Goal: Navigation & Orientation: Find specific page/section

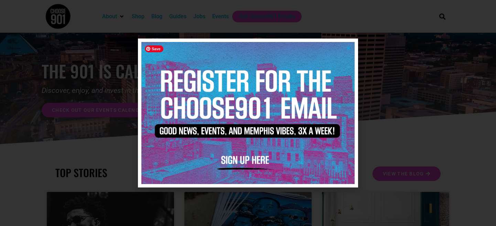
click at [351, 46] on img at bounding box center [247, 113] width 213 height 142
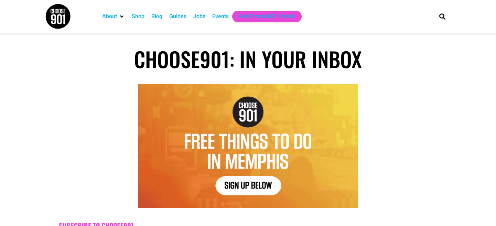
click at [209, 16] on div "Jobs" at bounding box center [199, 17] width 19 height 12
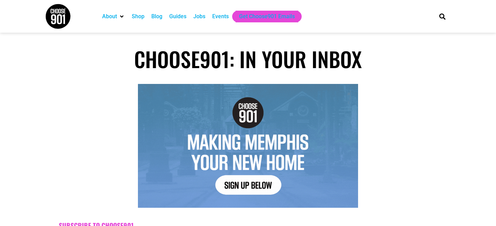
click at [203, 18] on div "Jobs" at bounding box center [199, 16] width 12 height 8
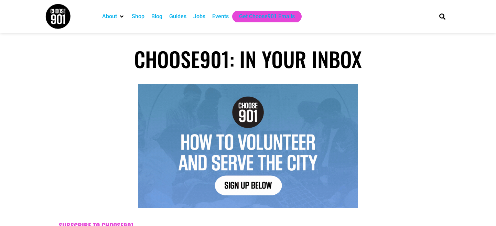
click at [137, 15] on div "Shop" at bounding box center [138, 16] width 13 height 8
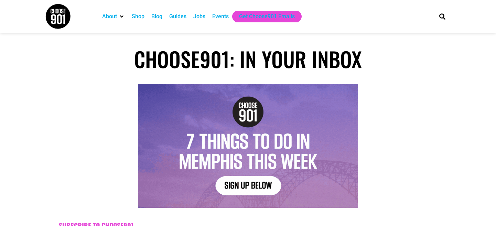
click at [159, 17] on div "Blog" at bounding box center [156, 16] width 11 height 8
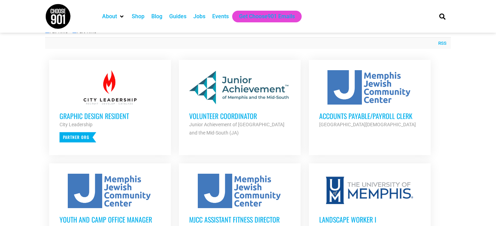
scroll to position [258, 0]
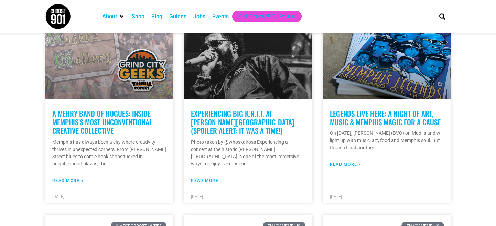
scroll to position [606, 0]
